Goal: Complete application form

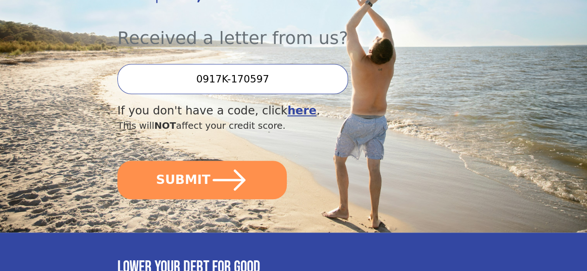
scroll to position [275, 0]
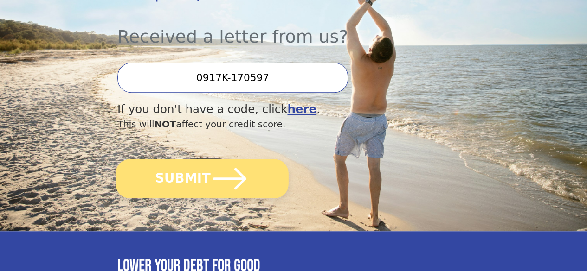
click at [246, 189] on icon "submit" at bounding box center [229, 178] width 33 height 21
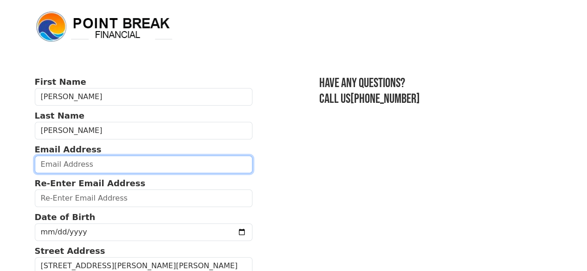
click at [180, 169] on input "email" at bounding box center [144, 165] width 218 height 18
type input "[EMAIL_ADDRESS][DOMAIN_NAME]"
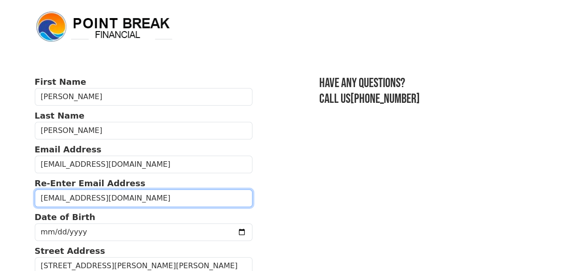
type input "[EMAIL_ADDRESS][DOMAIN_NAME]"
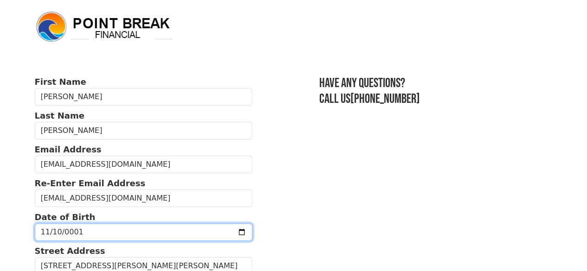
type input "0010-11-10"
type input "0986-11-10"
type input "[DATE]"
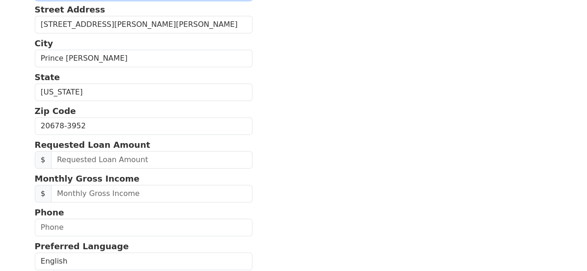
scroll to position [241, 0]
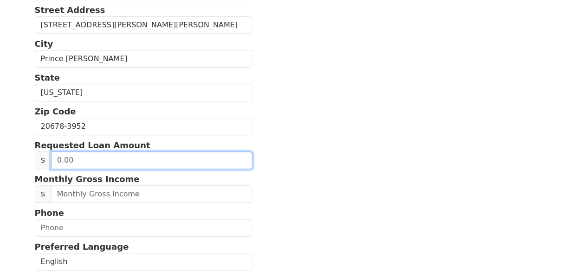
click at [196, 167] on input "text" at bounding box center [151, 161] width 201 height 18
type input "50,000.00"
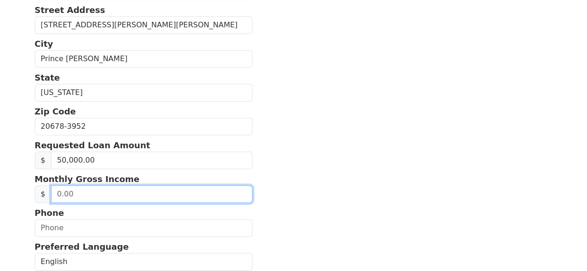
click at [177, 203] on input "text" at bounding box center [151, 195] width 201 height 18
type input "10,000.00"
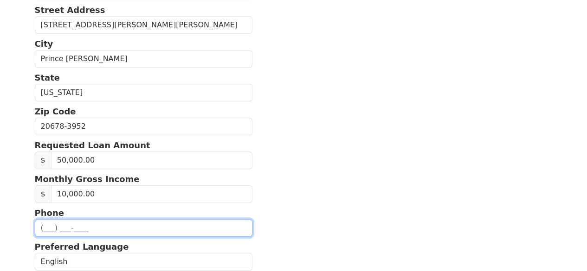
click at [174, 237] on input "text" at bounding box center [144, 228] width 218 height 18
type input "(240) 300-0384"
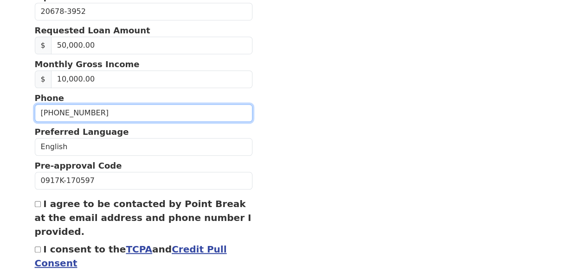
scroll to position [416, 0]
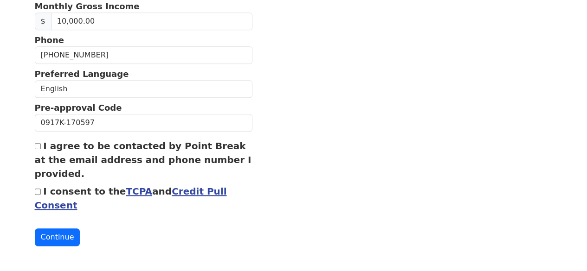
click at [37, 149] on input "I agree to be contacted by Point Break at the email address and phone number I …" at bounding box center [38, 146] width 6 height 6
checkbox input "true"
click at [38, 201] on div "I consent to the TCPA and Credit Pull Consent" at bounding box center [144, 199] width 218 height 28
click at [37, 195] on input "I consent to the TCPA and Credit Pull Consent" at bounding box center [38, 192] width 6 height 6
checkbox input "true"
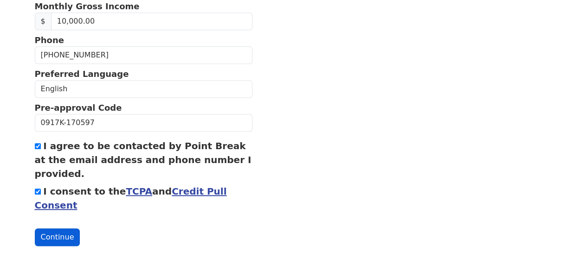
click at [58, 246] on button "Continue" at bounding box center [57, 238] width 45 height 18
